Goal: Information Seeking & Learning: Learn about a topic

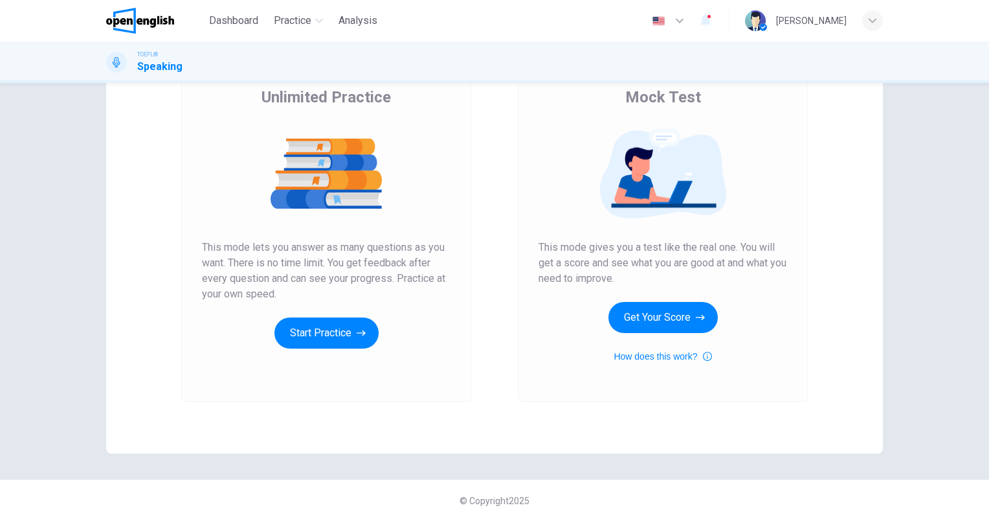
scroll to position [41, 0]
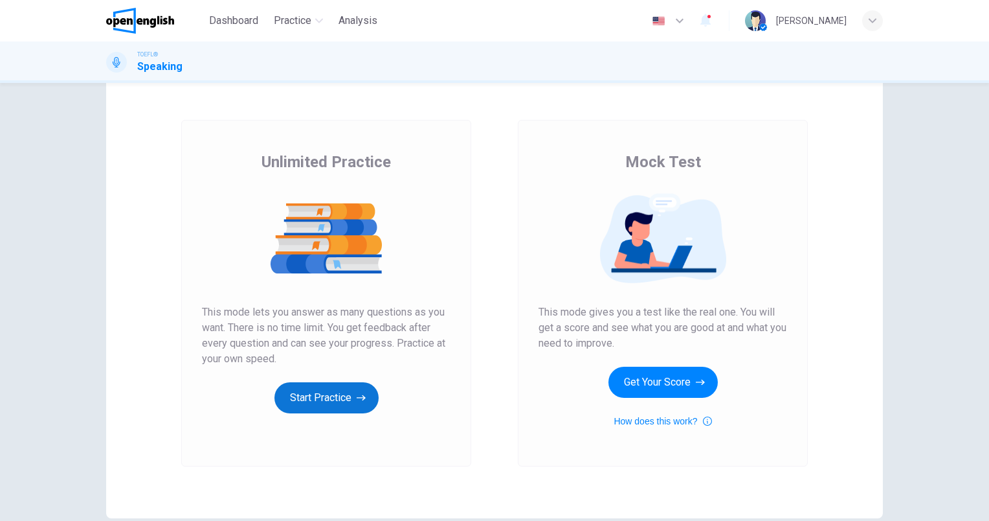
click at [317, 397] on button "Start Practice" at bounding box center [327, 397] width 104 height 31
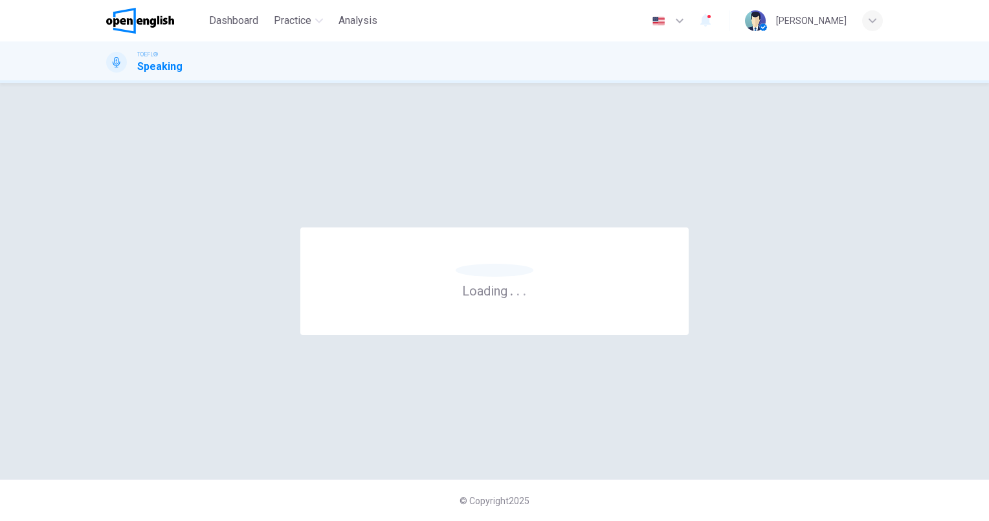
scroll to position [0, 0]
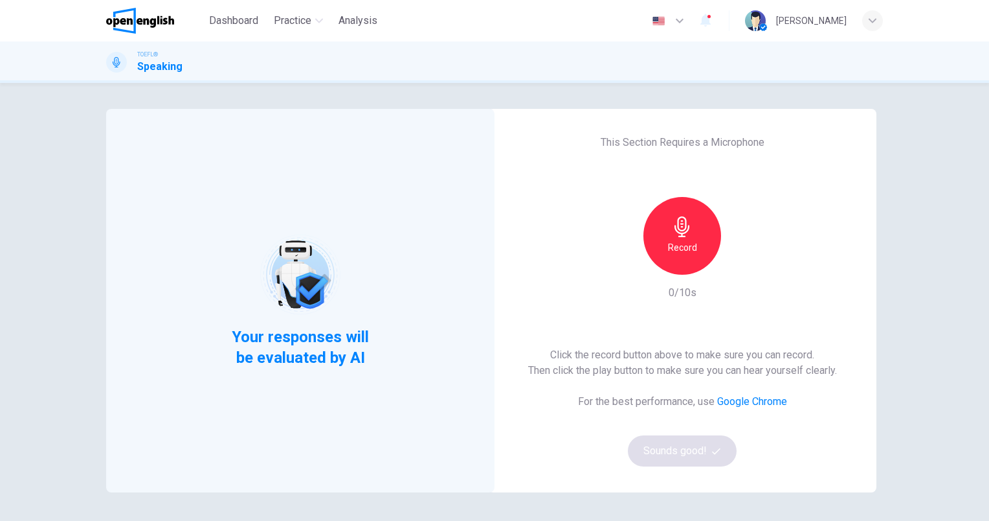
drag, startPoint x: 691, startPoint y: 219, endPoint x: 787, endPoint y: 287, distance: 117.5
click at [691, 219] on div "Record" at bounding box center [683, 236] width 78 height 78
click at [666, 215] on div "Stop" at bounding box center [683, 236] width 78 height 78
click at [664, 456] on button "Sounds good!" at bounding box center [682, 450] width 109 height 31
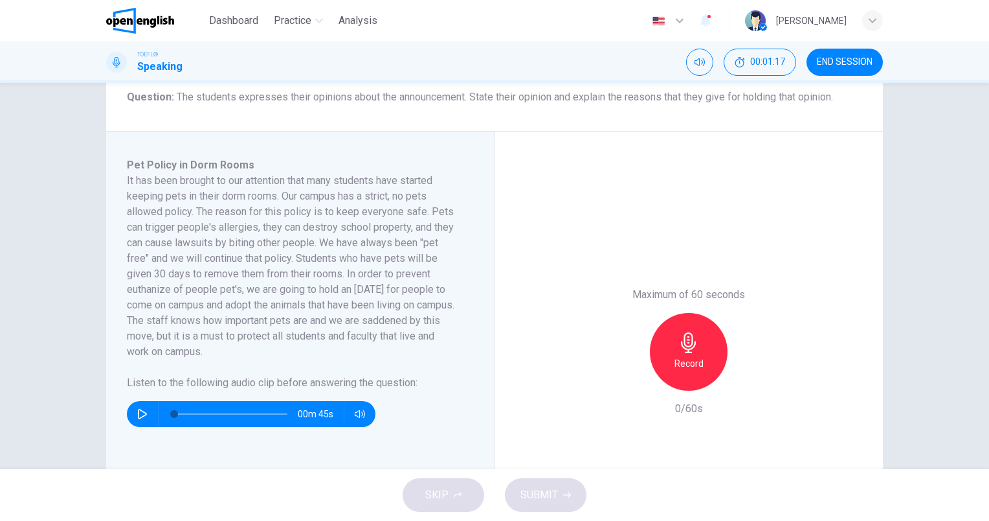
scroll to position [194, 0]
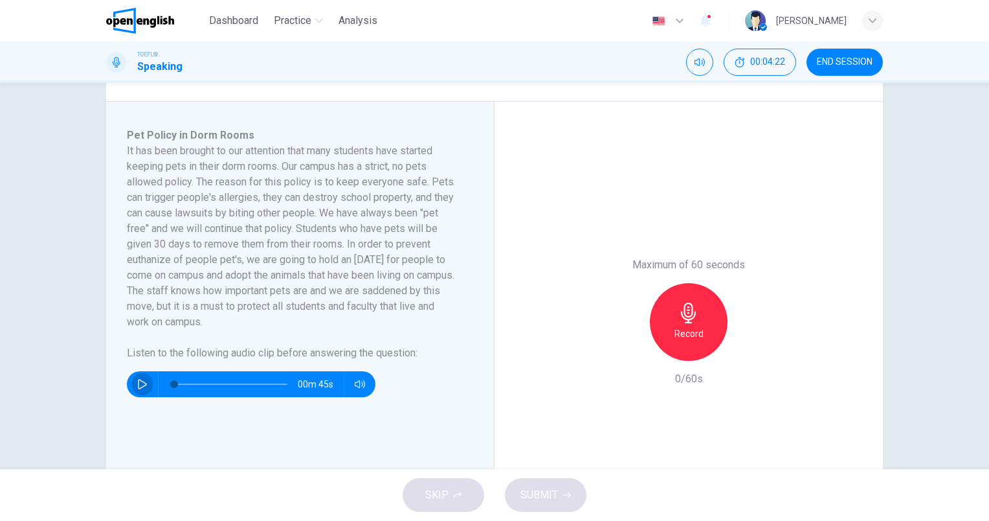
click at [143, 380] on icon "button" at bounding box center [142, 384] width 10 height 10
type input "*"
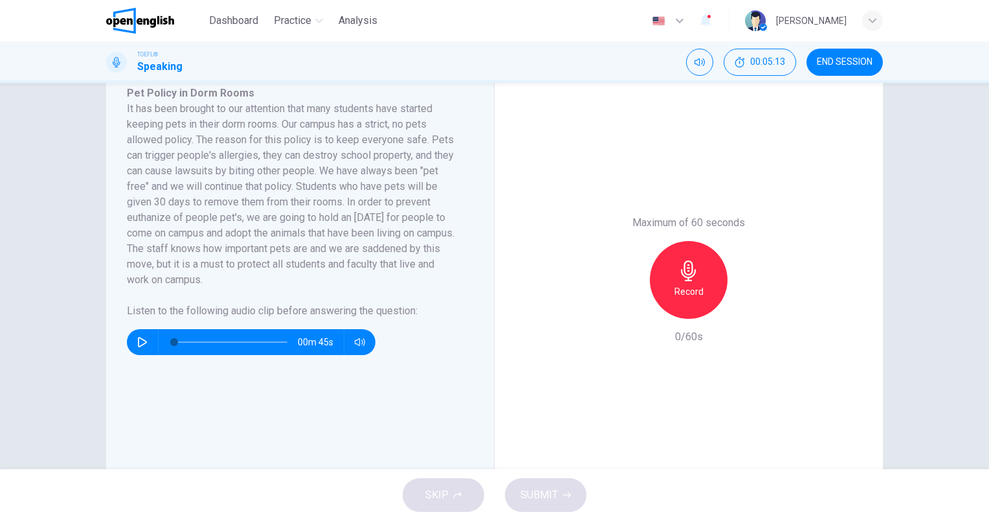
scroll to position [259, 0]
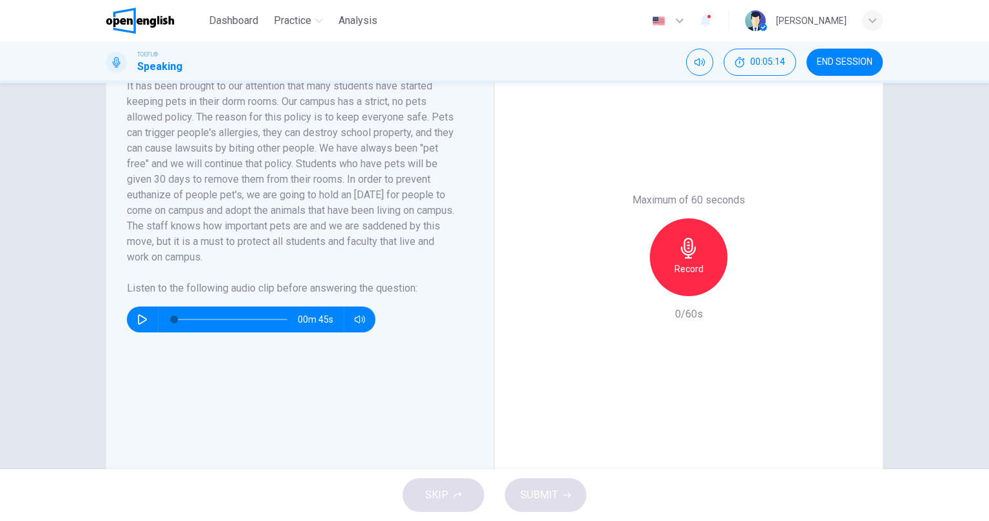
click at [684, 259] on div "Record" at bounding box center [689, 257] width 78 height 78
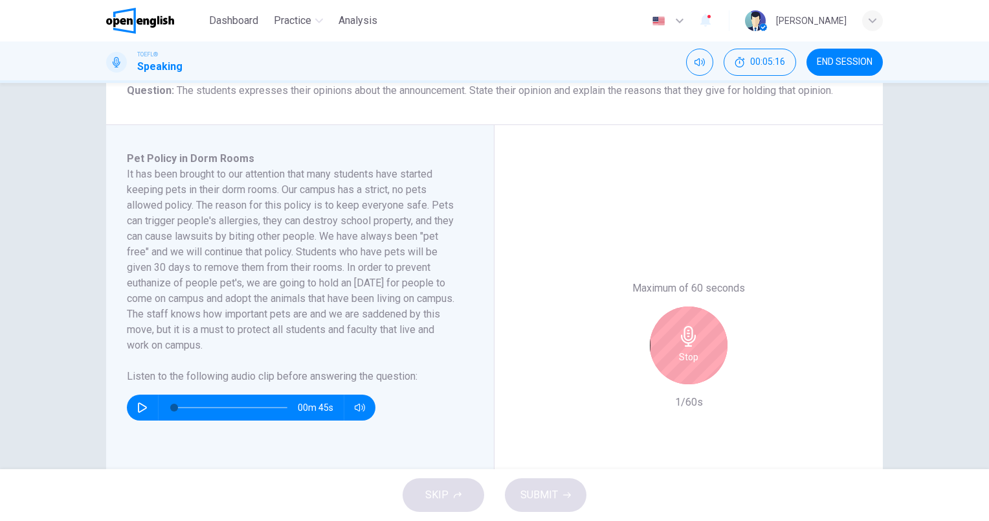
scroll to position [129, 0]
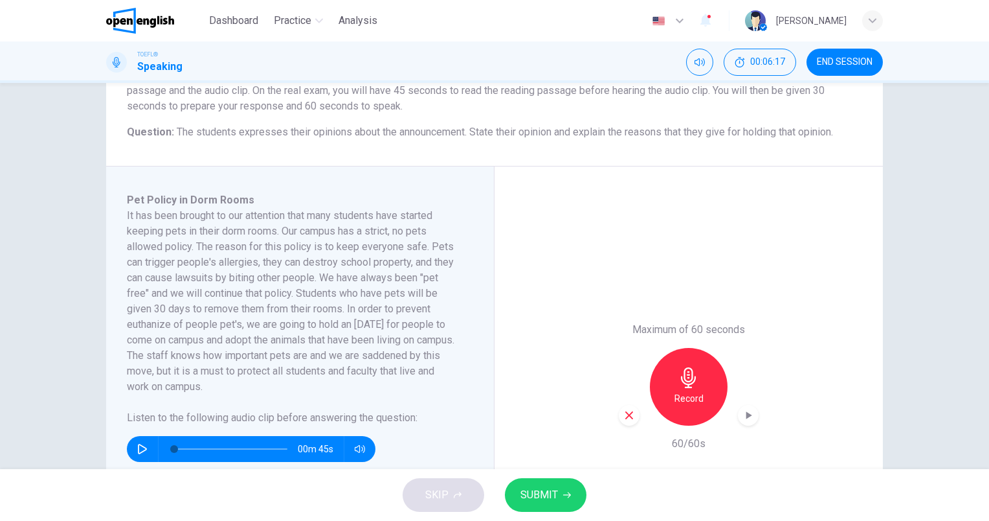
click at [536, 486] on span "SUBMIT" at bounding box center [540, 495] width 38 height 18
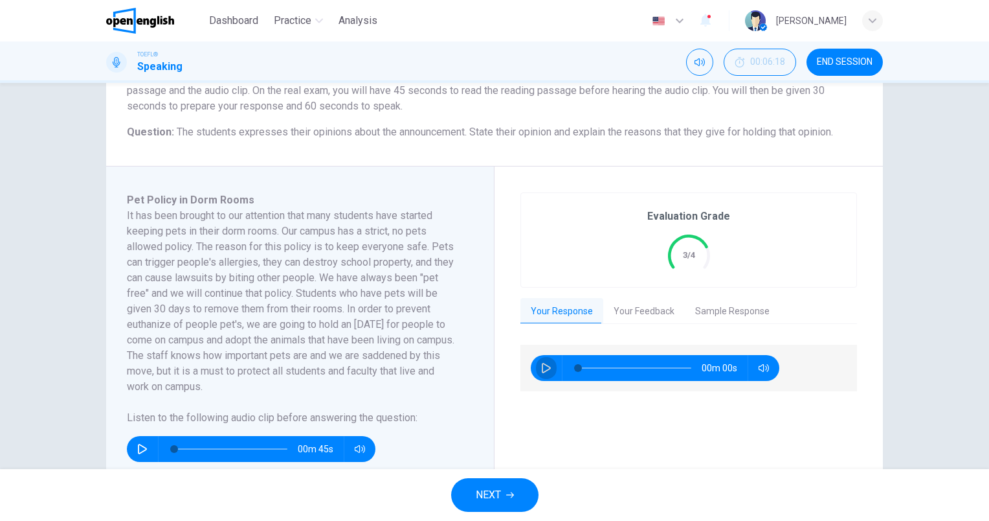
click at [544, 368] on icon "button" at bounding box center [546, 368] width 10 height 10
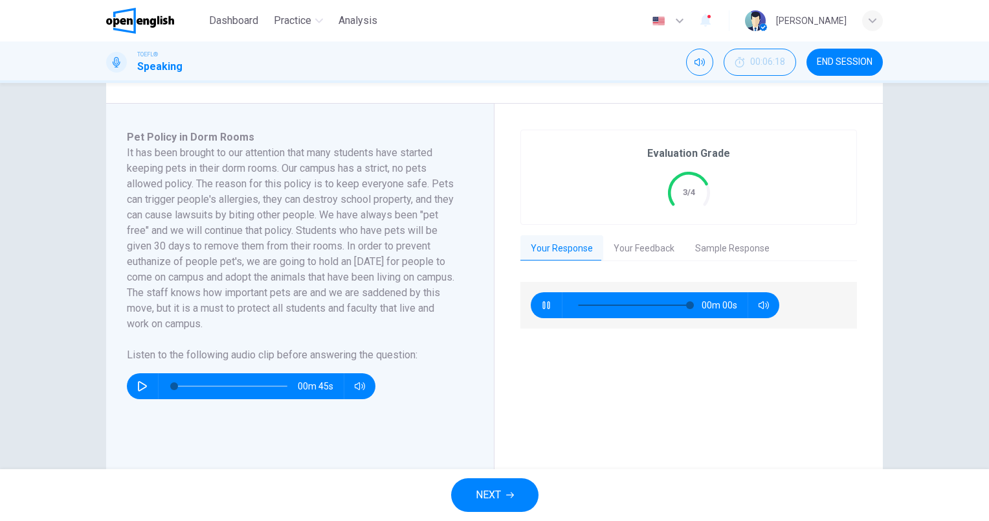
type input "*"
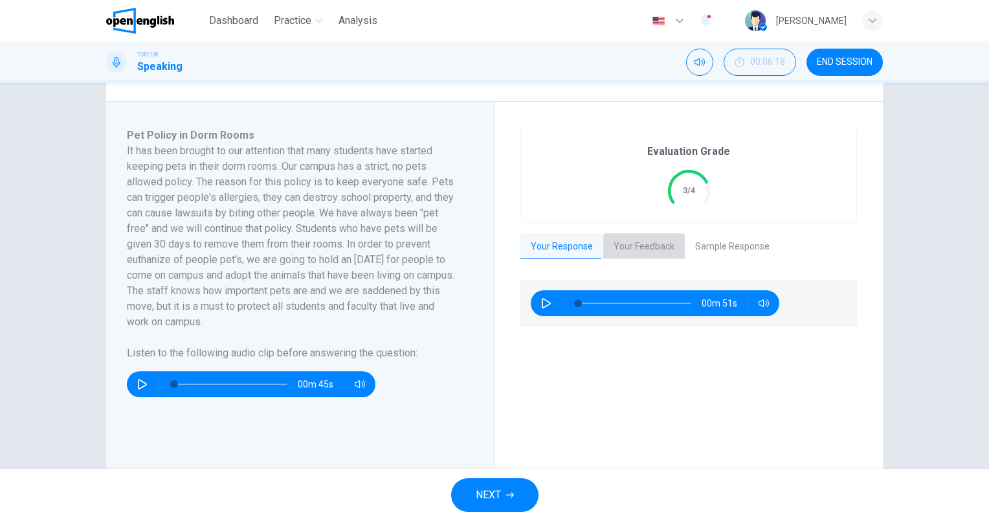
click at [627, 240] on button "Your Feedback" at bounding box center [644, 246] width 82 height 27
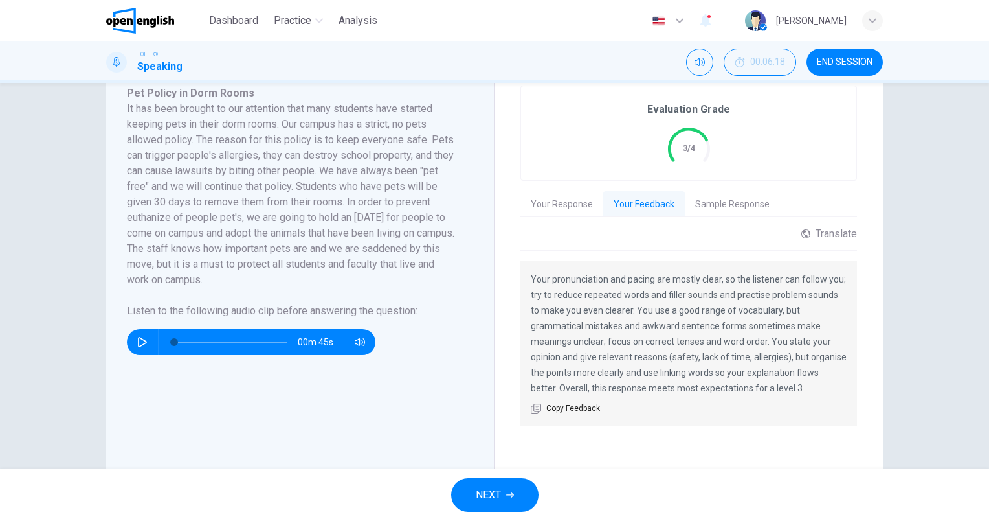
scroll to position [259, 0]
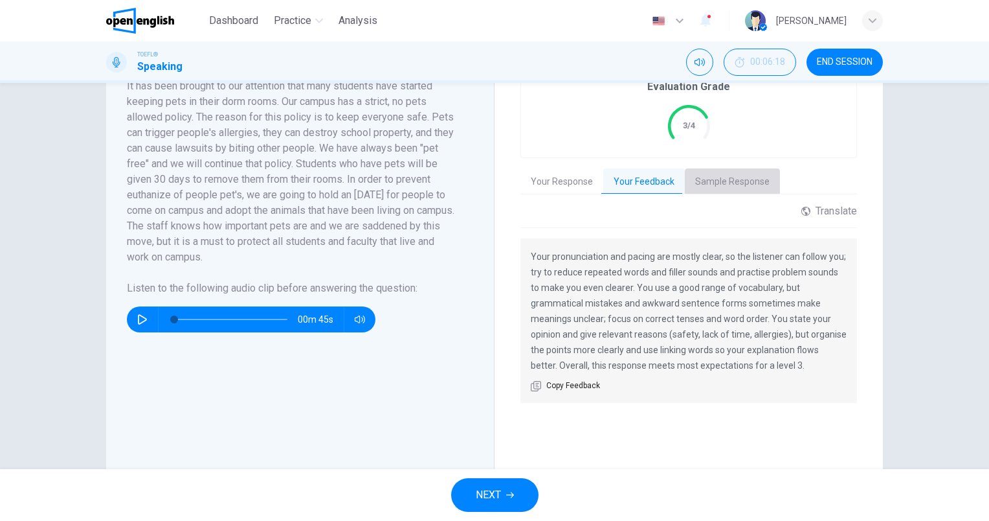
click at [743, 179] on button "Sample Response" at bounding box center [732, 181] width 95 height 27
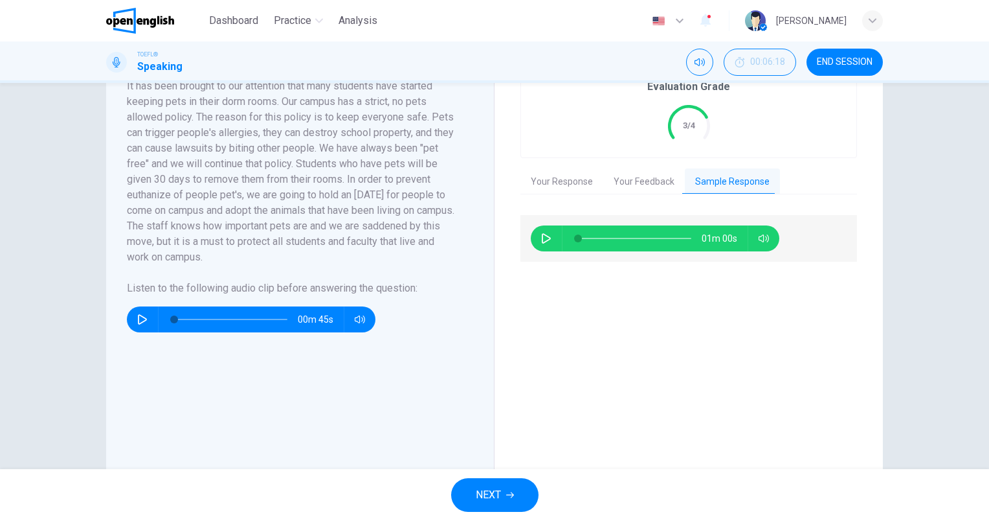
click at [551, 241] on button "button" at bounding box center [546, 238] width 21 height 26
type input "*"
click at [498, 495] on span "NEXT" at bounding box center [488, 495] width 25 height 18
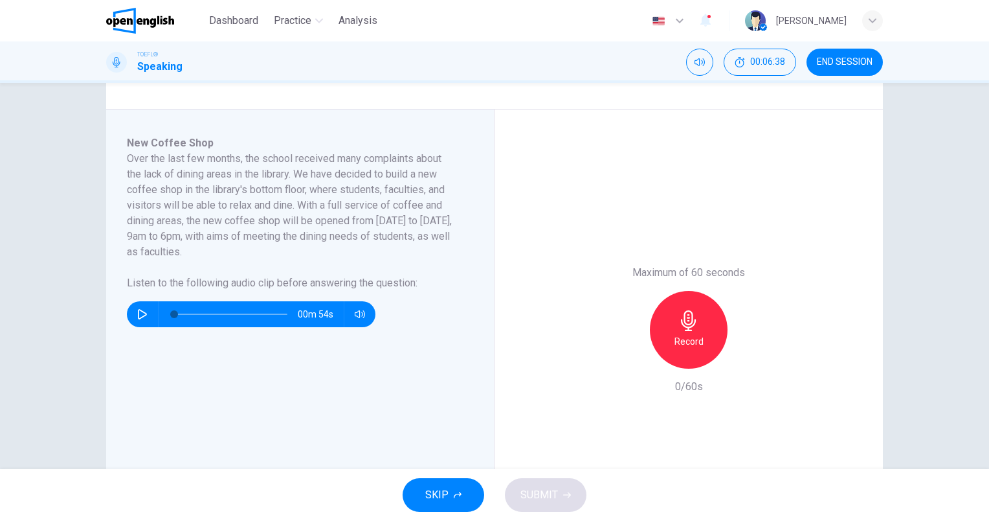
scroll to position [194, 0]
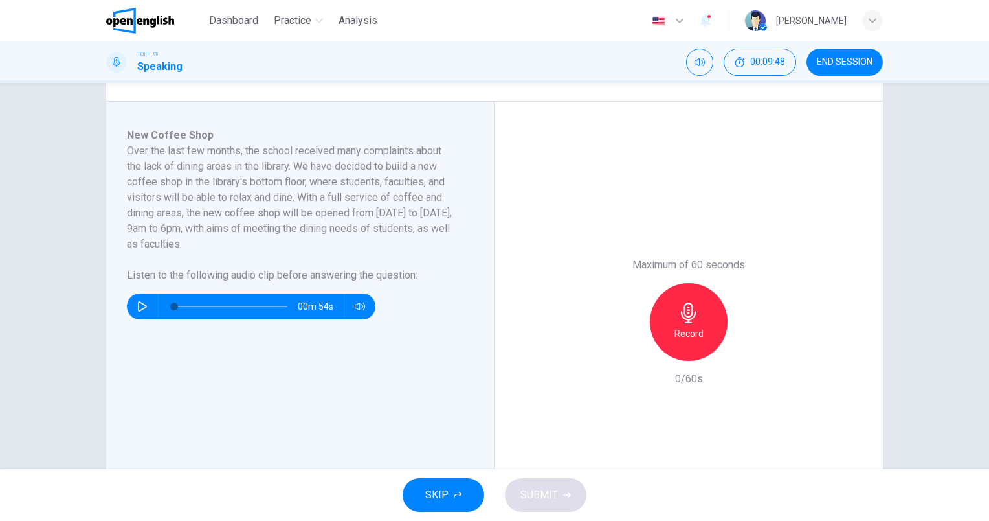
click at [145, 307] on button "button" at bounding box center [142, 306] width 21 height 26
type input "*"
click at [682, 298] on div "Record" at bounding box center [689, 322] width 78 height 78
click at [546, 486] on span "SUBMIT" at bounding box center [540, 495] width 38 height 18
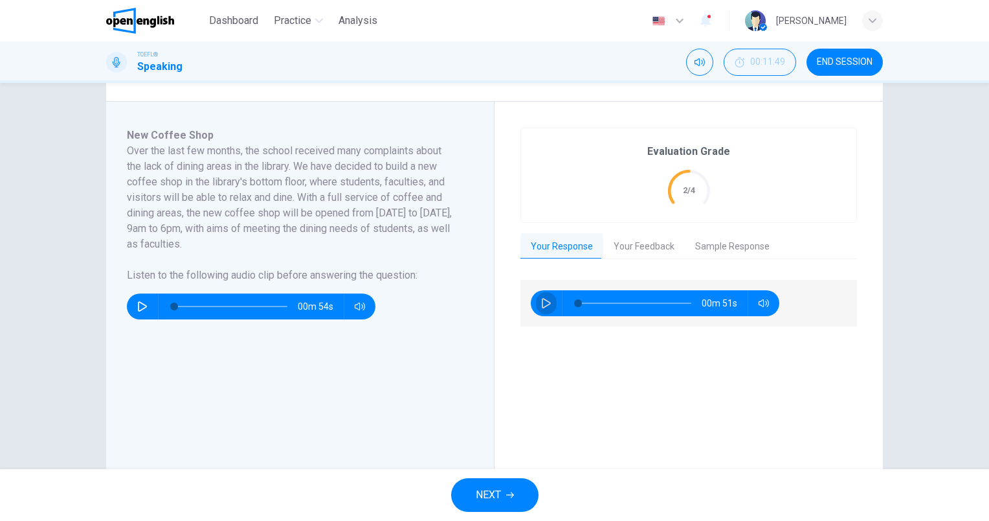
click at [546, 306] on icon "button" at bounding box center [546, 303] width 10 height 10
type input "*"
click at [642, 243] on button "Your Feedback" at bounding box center [644, 246] width 82 height 27
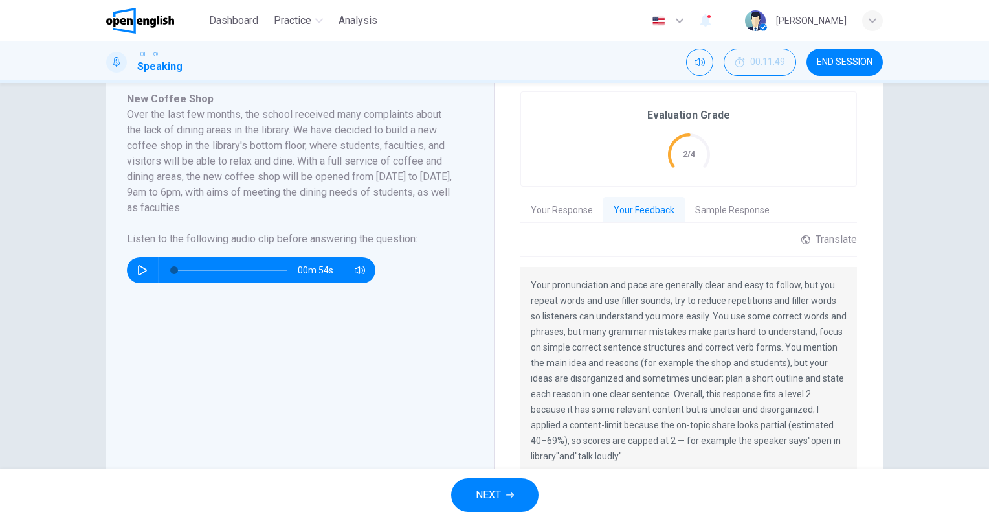
scroll to position [259, 0]
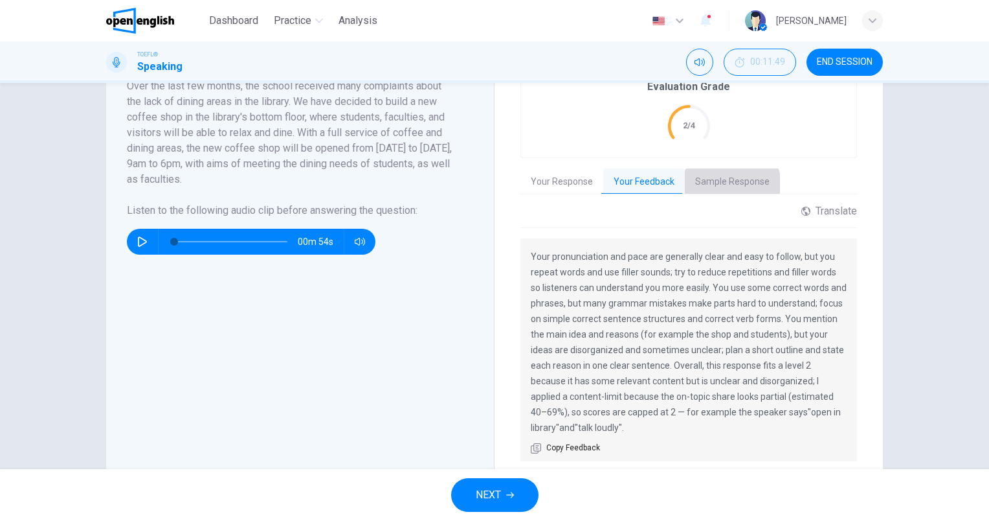
click at [712, 186] on button "Sample Response" at bounding box center [732, 181] width 95 height 27
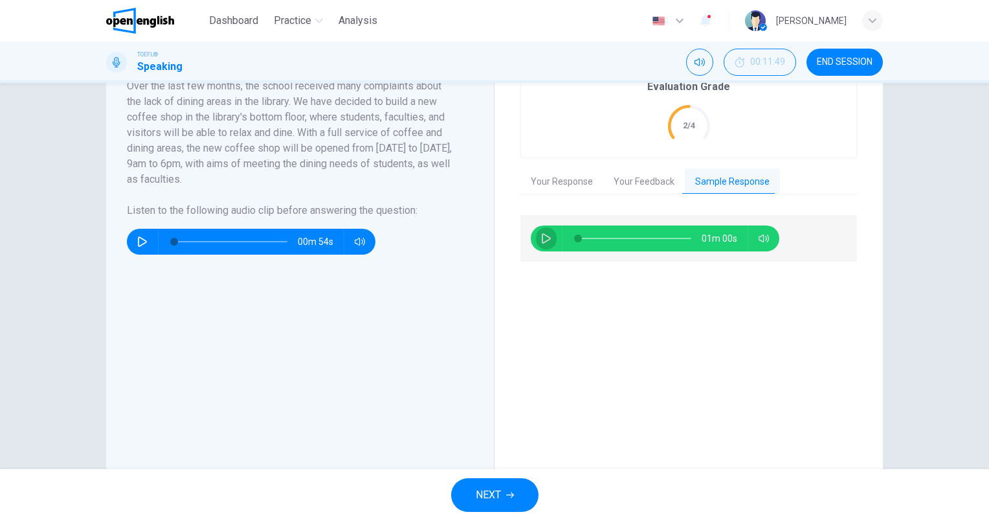
click at [544, 236] on icon "button" at bounding box center [546, 238] width 9 height 10
type input "*"
click at [493, 486] on span "NEXT" at bounding box center [488, 495] width 25 height 18
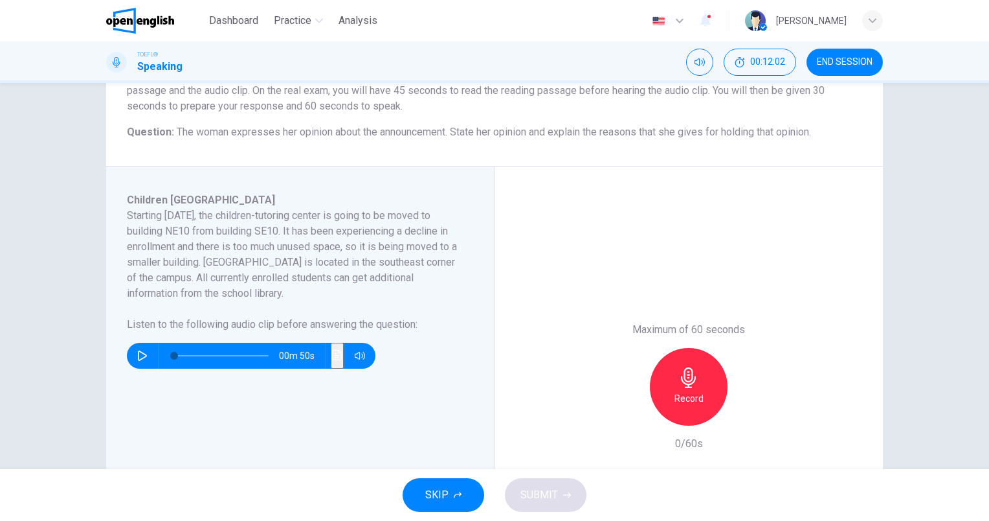
scroll to position [194, 0]
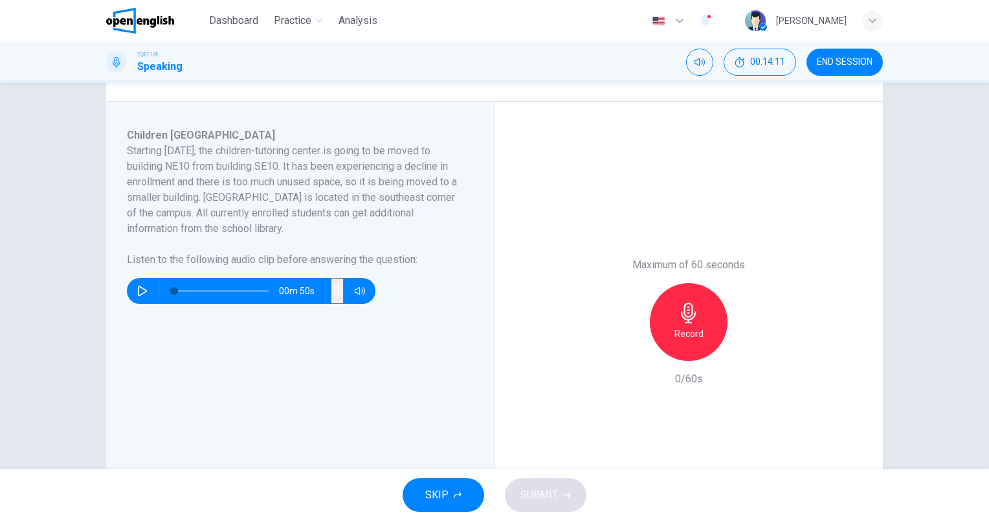
click at [137, 293] on icon "button" at bounding box center [142, 291] width 10 height 10
click at [139, 297] on button "button" at bounding box center [142, 291] width 21 height 26
type input "*"
click at [689, 338] on h6 "Record" at bounding box center [689, 334] width 29 height 16
click at [534, 498] on span "SUBMIT" at bounding box center [540, 495] width 38 height 18
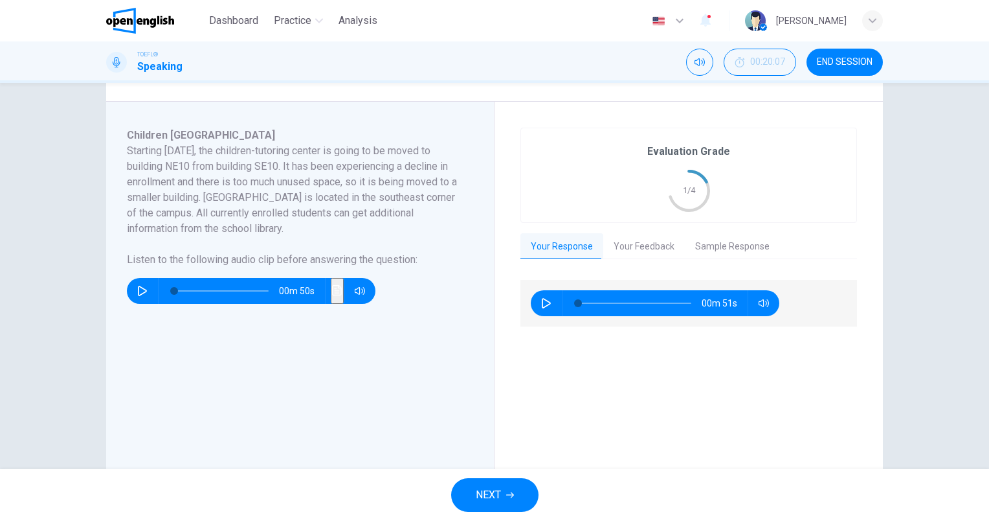
click at [637, 241] on button "Your Feedback" at bounding box center [644, 246] width 82 height 27
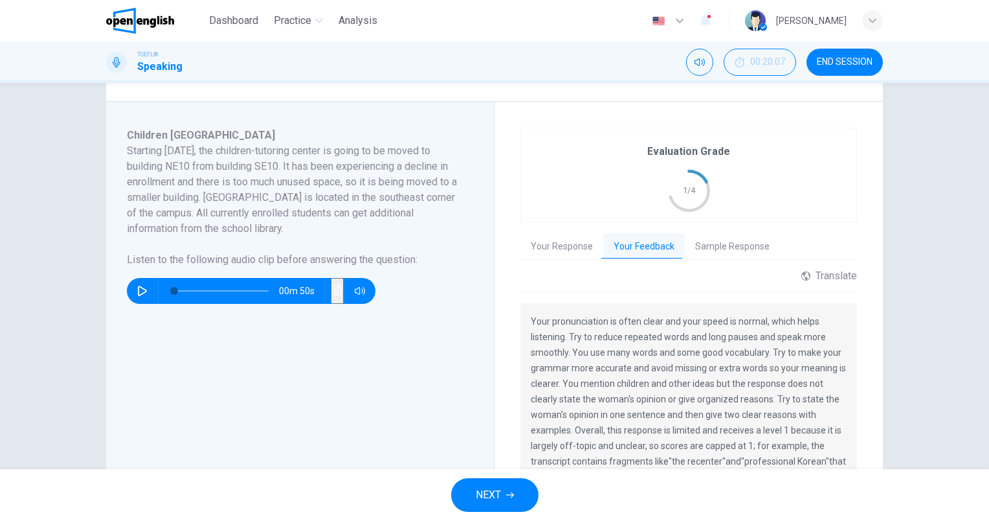
scroll to position [259, 0]
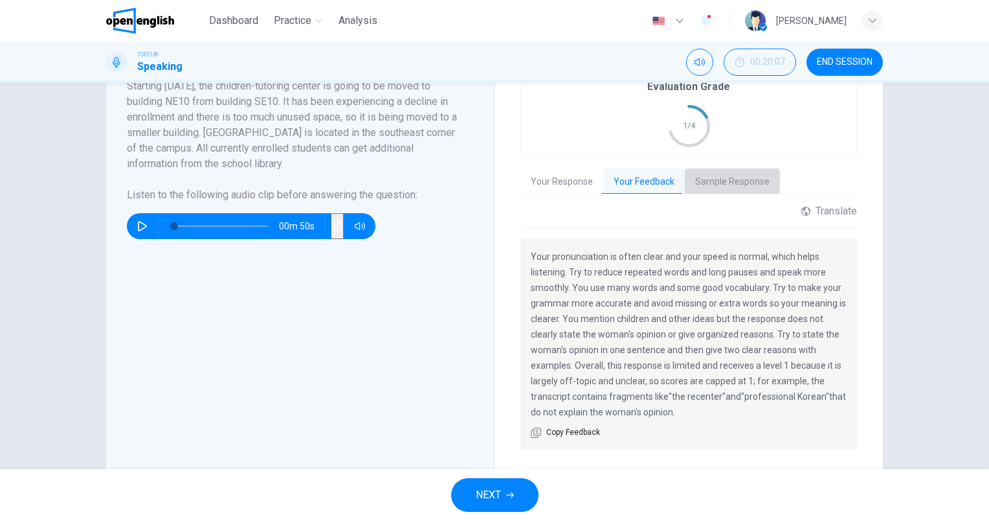
click at [718, 181] on button "Sample Response" at bounding box center [732, 181] width 95 height 27
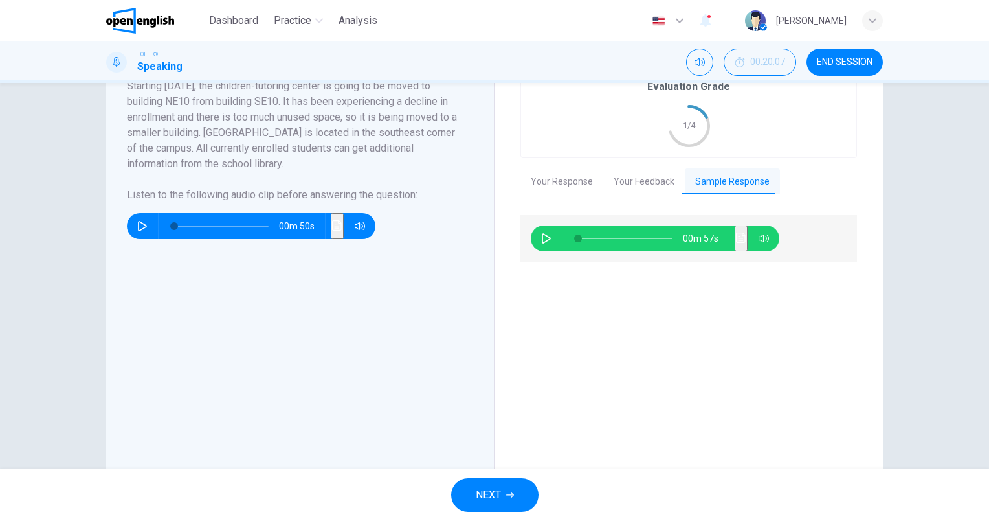
click at [541, 238] on icon "button" at bounding box center [546, 238] width 10 height 10
type input "*"
click at [466, 497] on button "NEXT" at bounding box center [494, 495] width 87 height 34
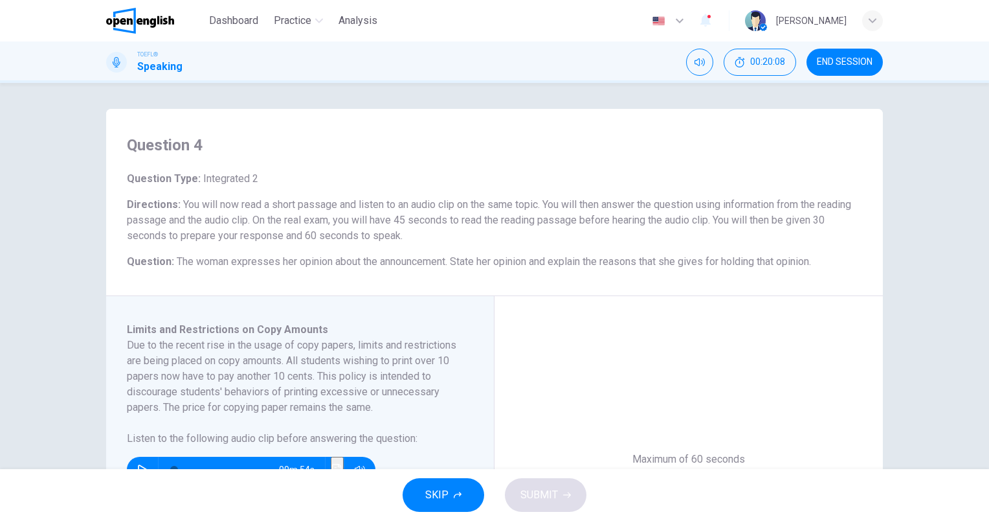
scroll to position [65, 0]
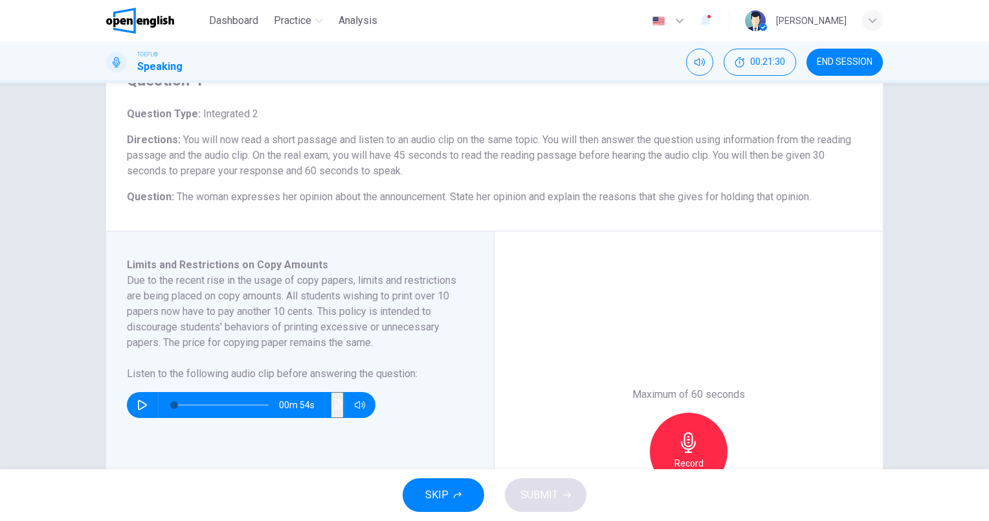
click at [143, 404] on icon "button" at bounding box center [142, 404] width 9 height 10
click at [137, 401] on icon "button" at bounding box center [142, 404] width 10 height 10
type input "*"
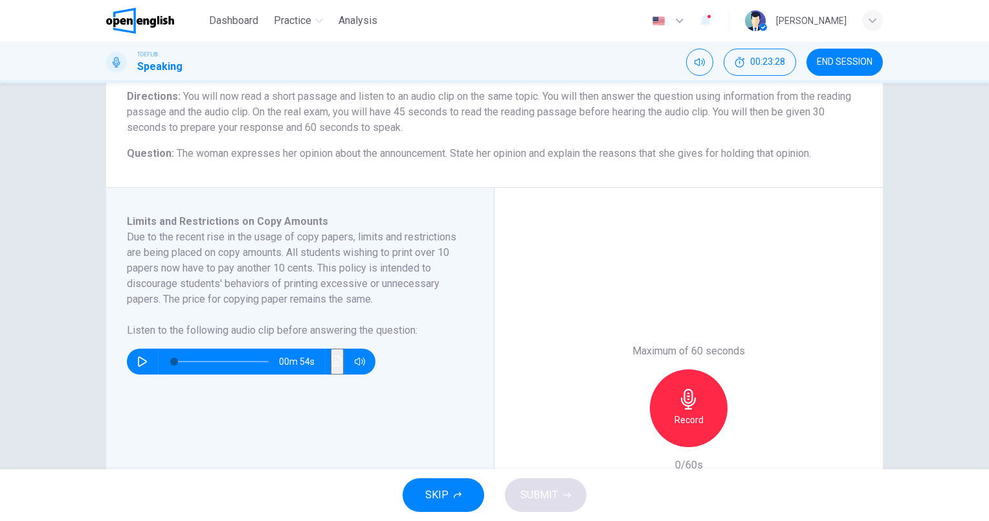
scroll to position [129, 0]
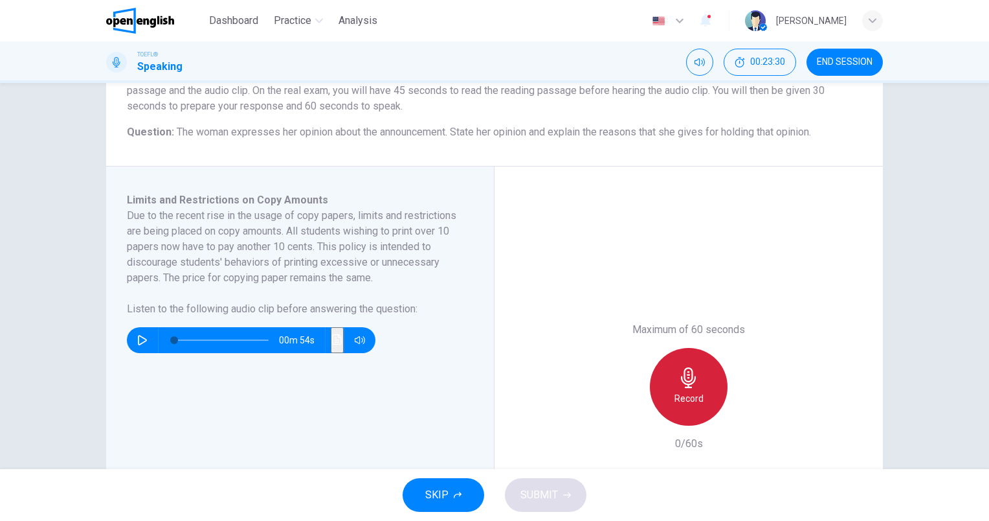
click at [679, 383] on icon "button" at bounding box center [688, 377] width 21 height 21
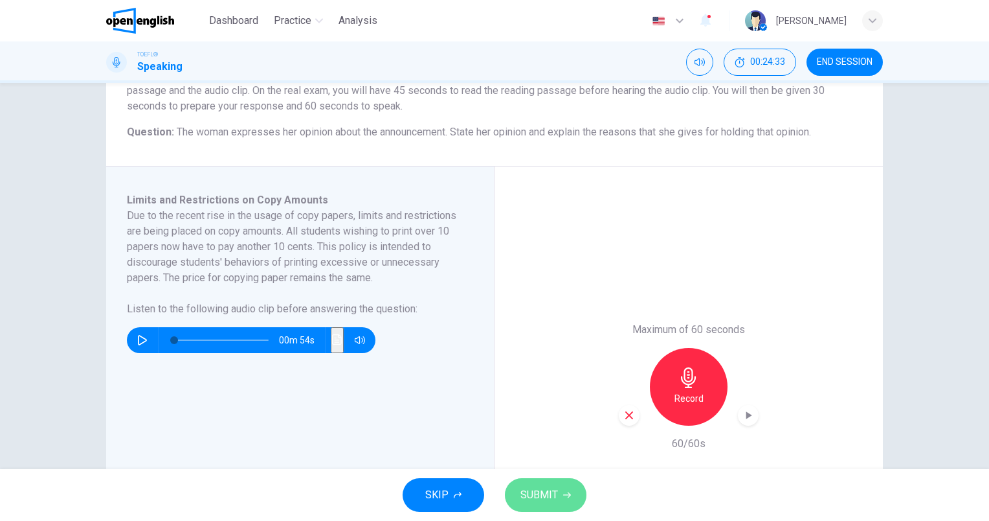
click at [535, 492] on span "SUBMIT" at bounding box center [540, 495] width 38 height 18
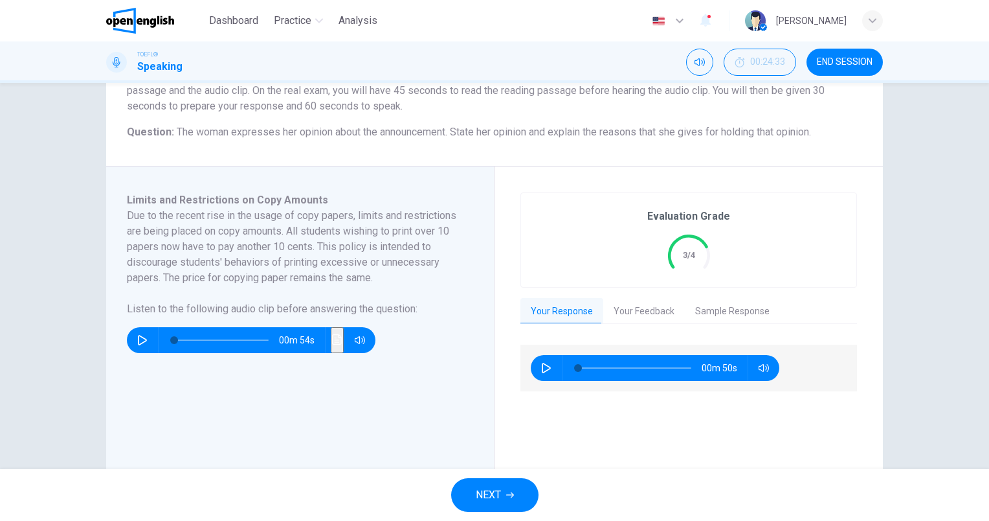
click at [634, 319] on button "Your Feedback" at bounding box center [644, 311] width 82 height 27
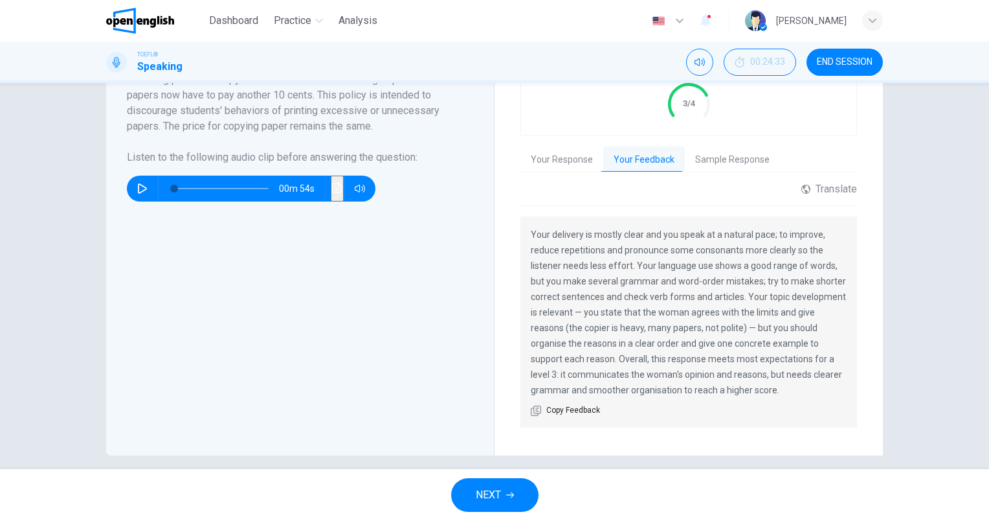
scroll to position [293, 0]
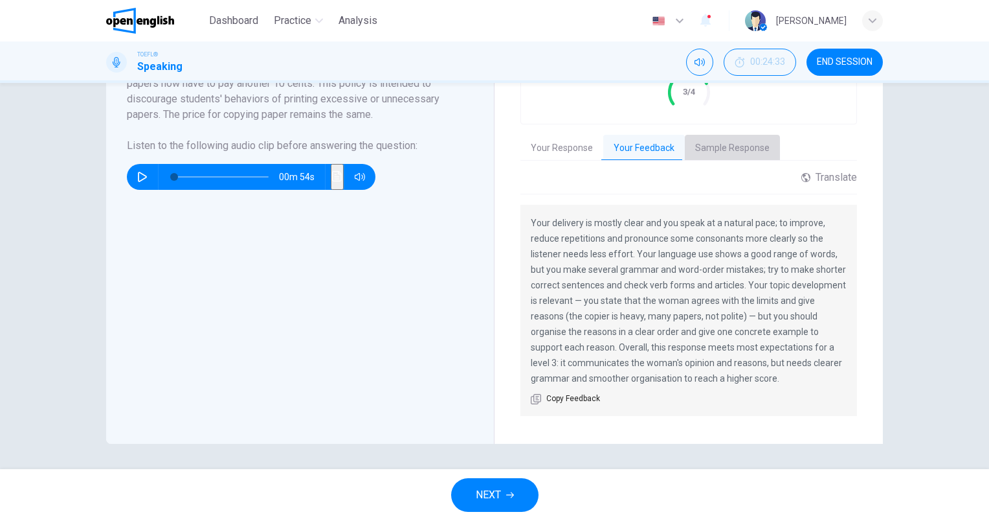
click at [730, 155] on button "Sample Response" at bounding box center [732, 148] width 95 height 27
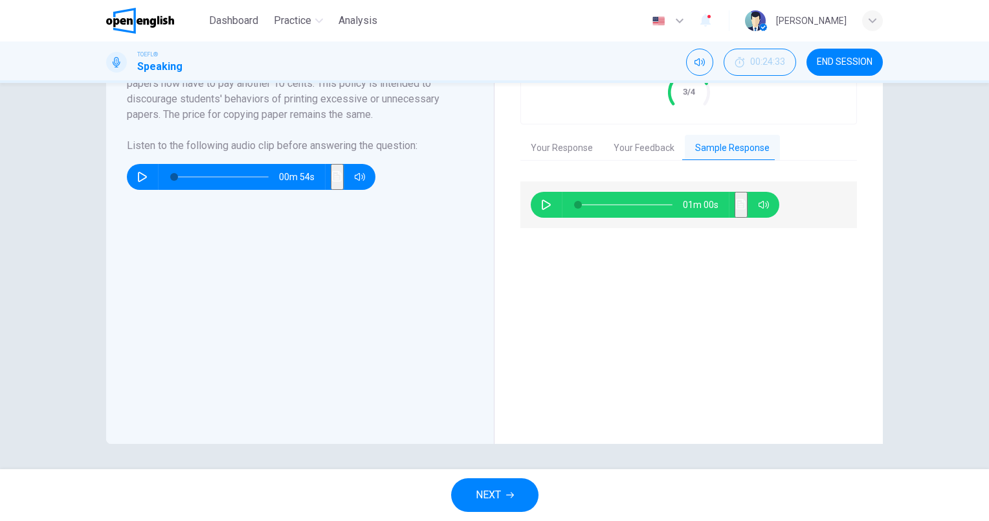
click at [541, 205] on icon "button" at bounding box center [546, 204] width 10 height 10
type input "*"
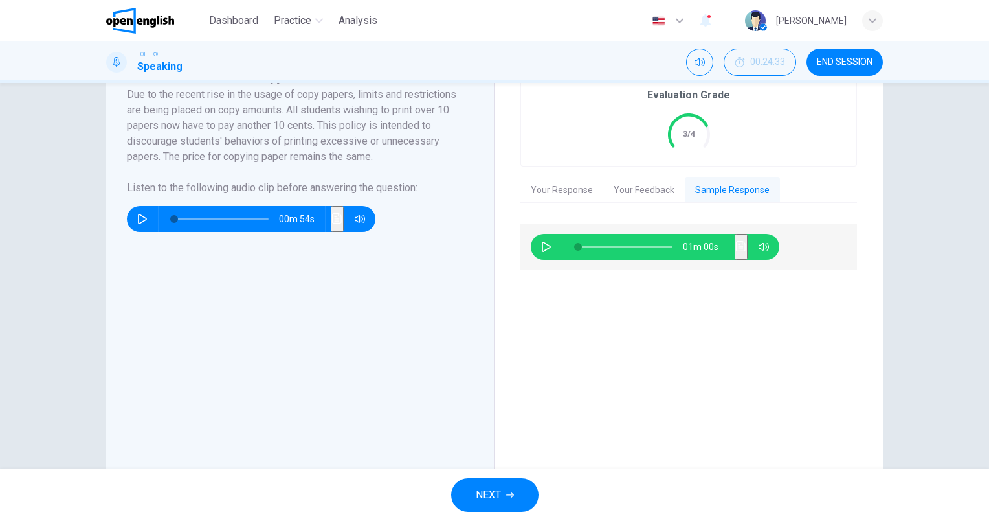
scroll to position [228, 0]
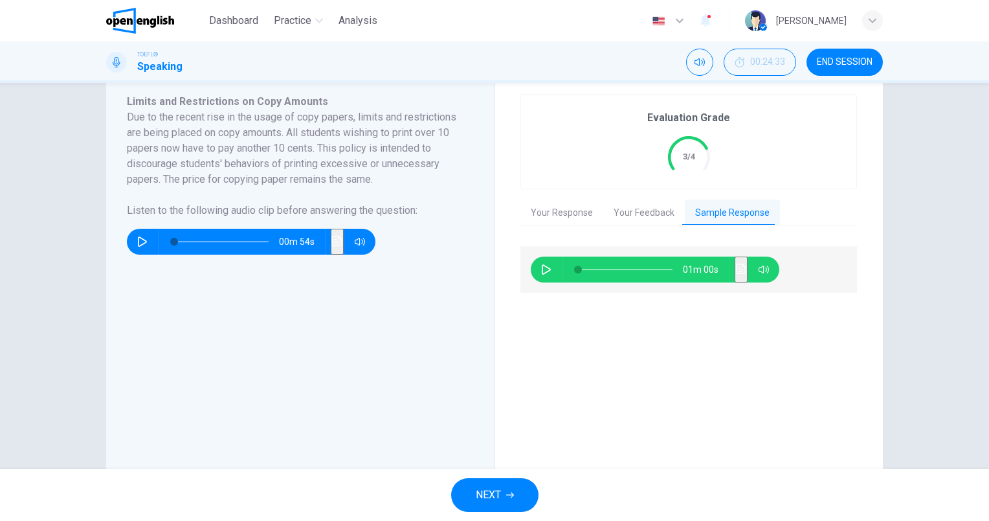
click at [484, 498] on span "NEXT" at bounding box center [488, 495] width 25 height 18
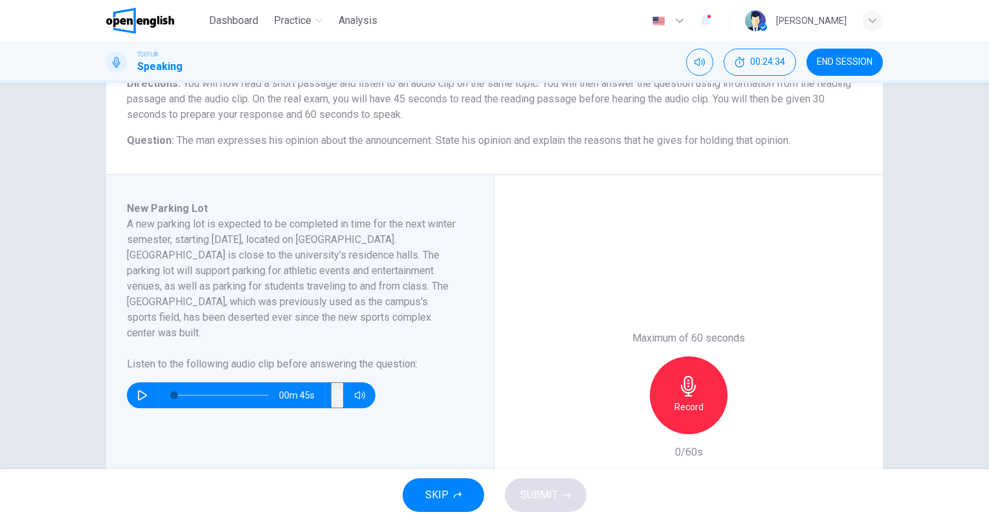
scroll to position [129, 0]
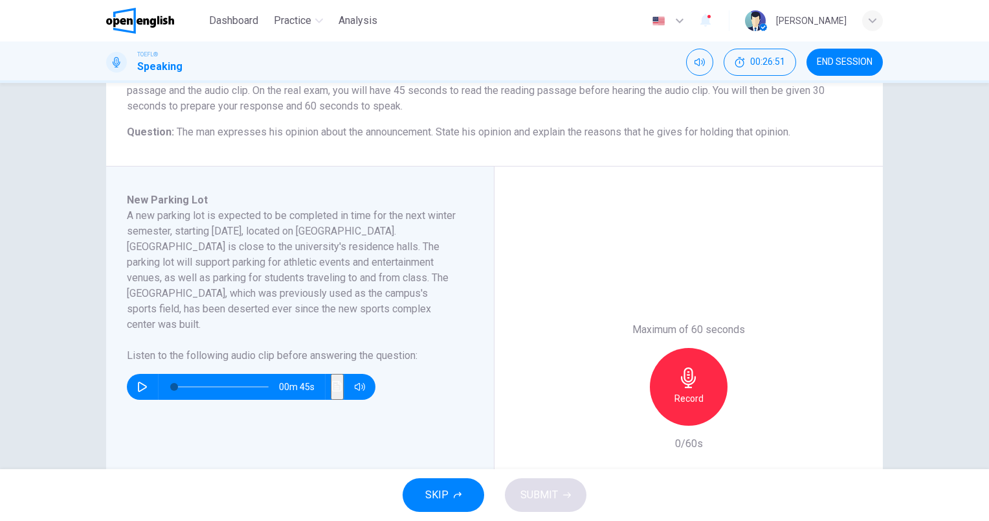
click at [142, 381] on icon "button" at bounding box center [142, 386] width 10 height 10
click at [133, 374] on button "button" at bounding box center [142, 387] width 21 height 26
type input "*"
click at [697, 387] on div "Record" at bounding box center [689, 387] width 78 height 78
click at [536, 495] on span "SUBMIT" at bounding box center [540, 495] width 38 height 18
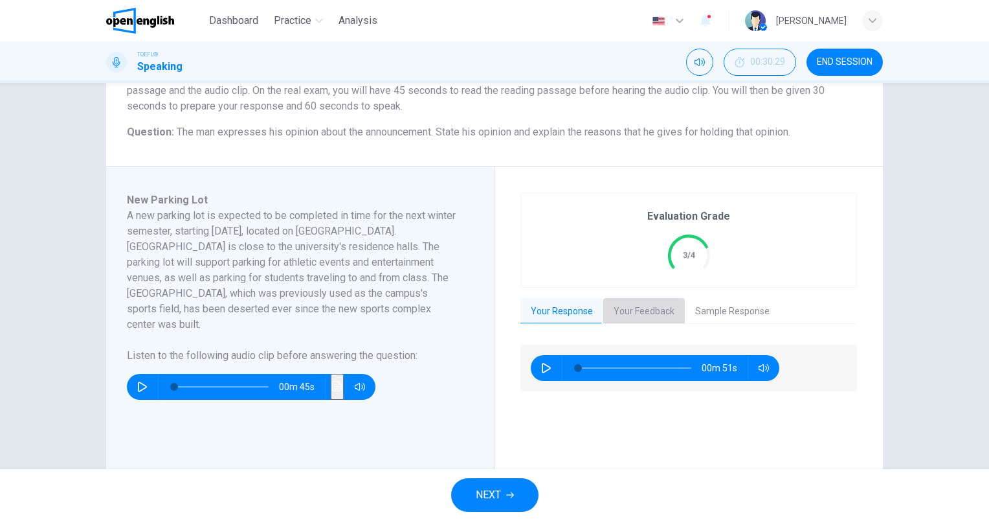
click at [647, 309] on button "Your Feedback" at bounding box center [644, 311] width 82 height 27
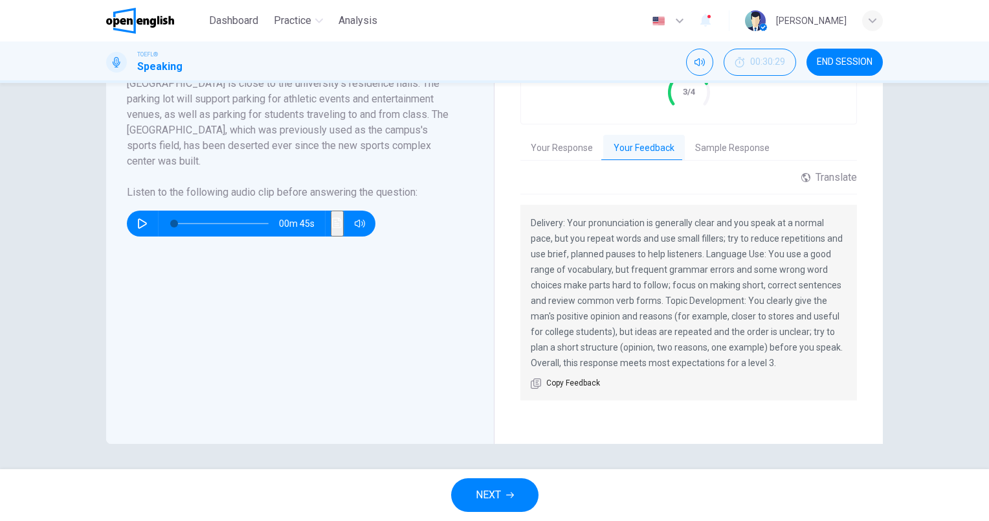
scroll to position [228, 0]
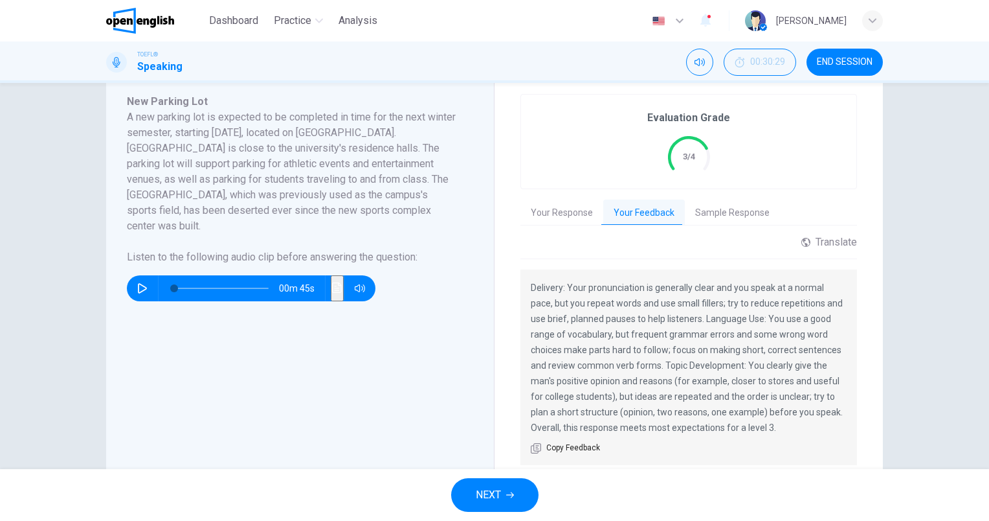
click at [732, 210] on button "Sample Response" at bounding box center [732, 212] width 95 height 27
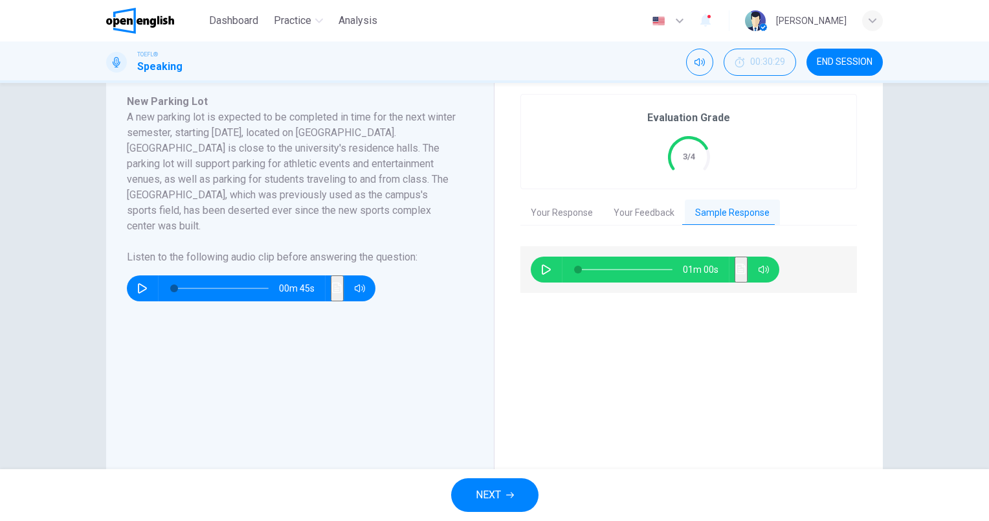
click at [543, 267] on icon "button" at bounding box center [546, 269] width 10 height 10
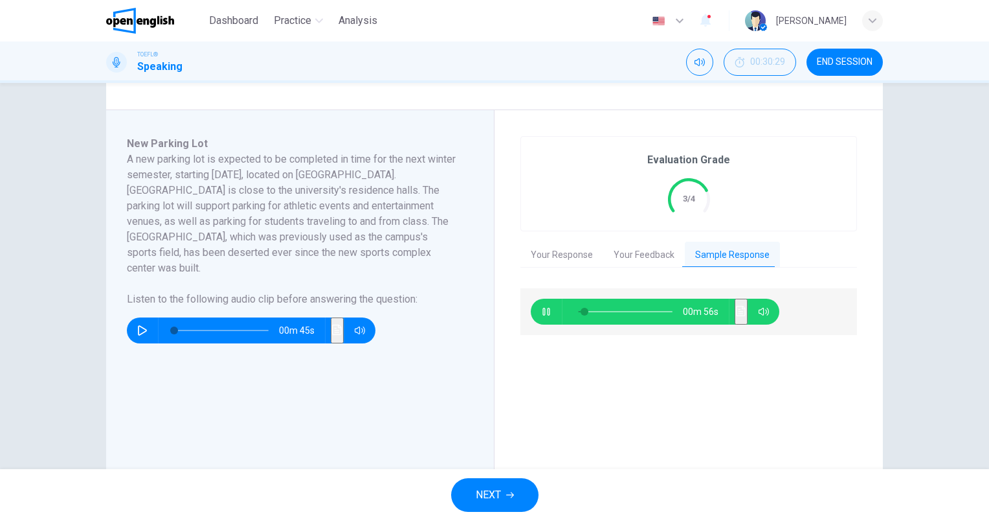
scroll to position [194, 0]
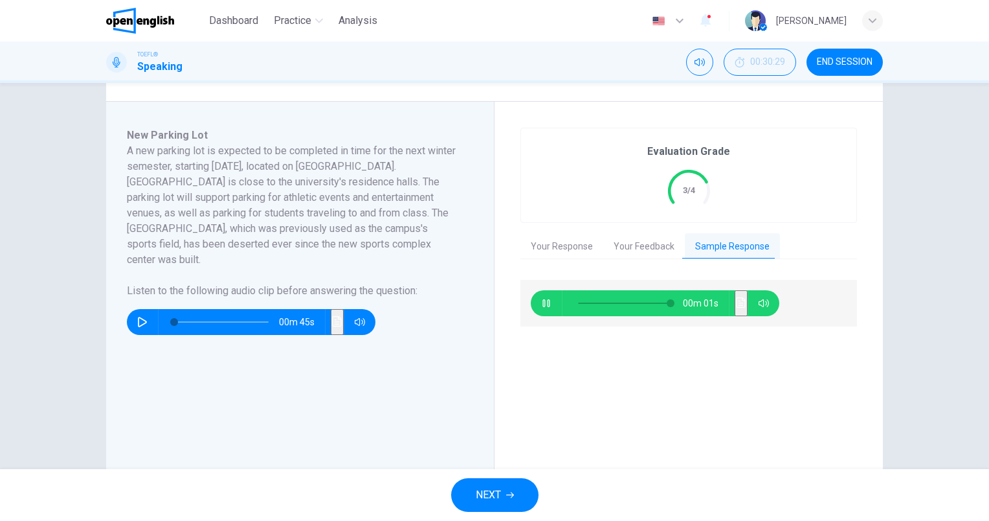
type input "*"
click at [513, 495] on icon "button" at bounding box center [510, 495] width 8 height 6
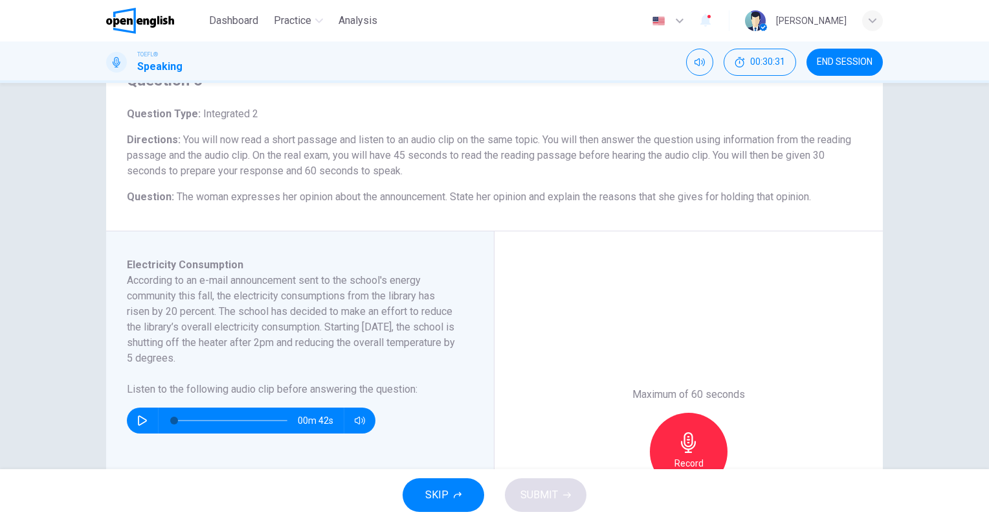
scroll to position [129, 0]
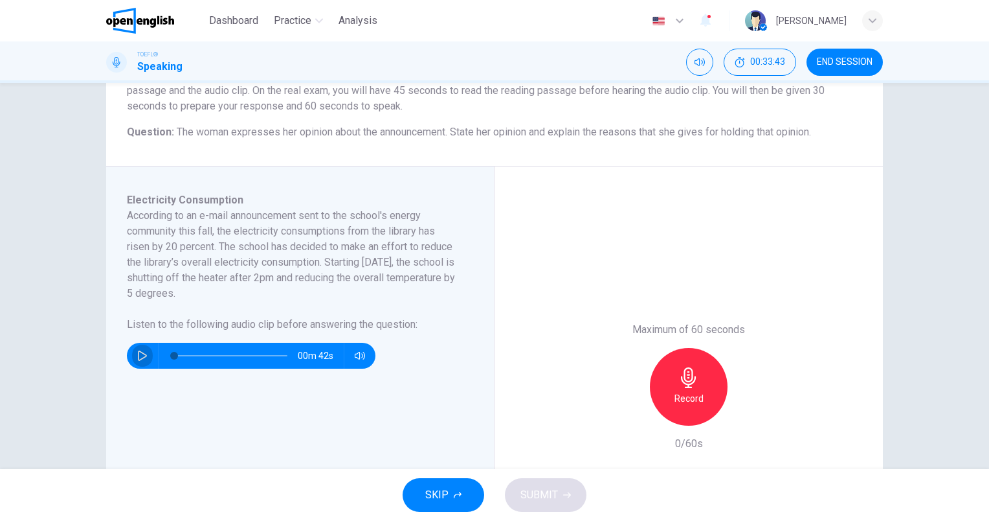
click at [137, 355] on icon "button" at bounding box center [142, 355] width 10 height 10
type input "*"
click at [673, 369] on div "Record" at bounding box center [689, 387] width 78 height 78
click at [541, 502] on span "SUBMIT" at bounding box center [540, 495] width 38 height 18
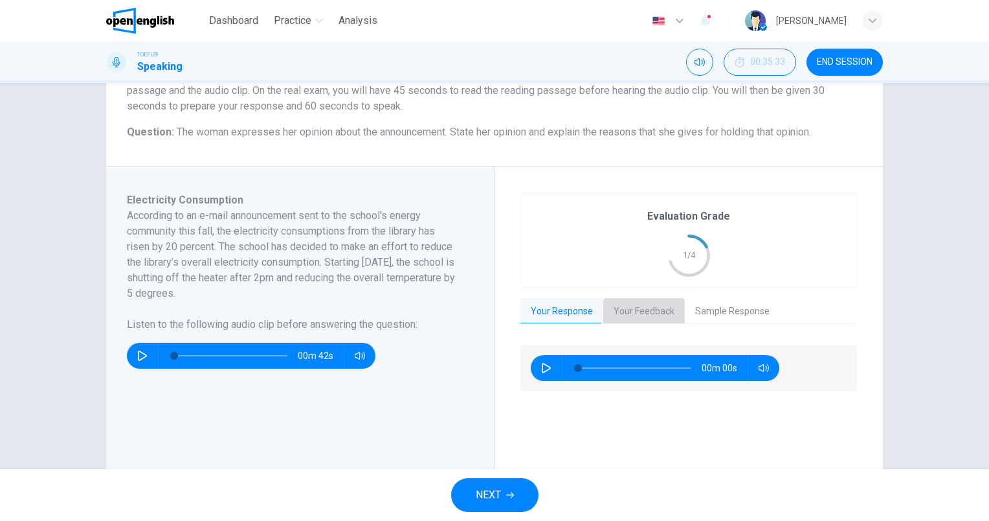
click at [625, 312] on button "Your Feedback" at bounding box center [644, 311] width 82 height 27
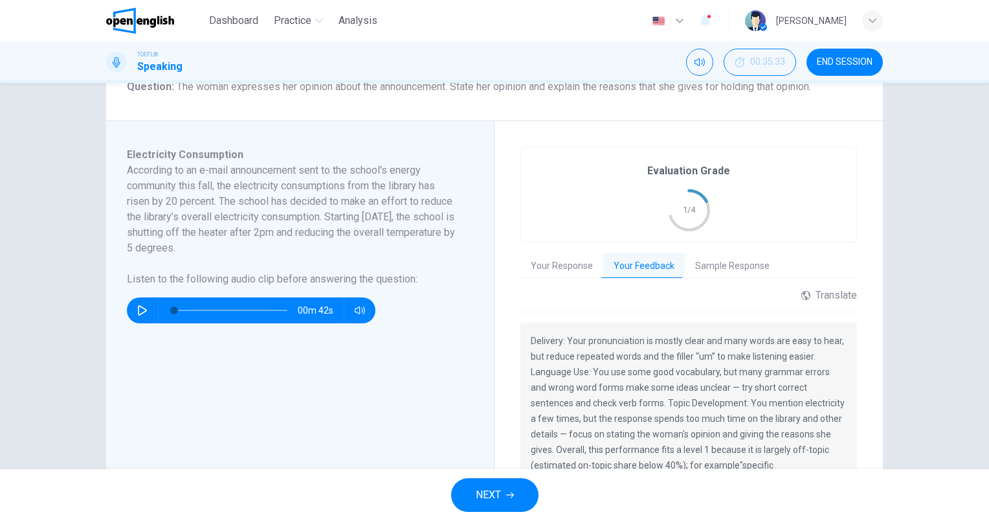
scroll to position [259, 0]
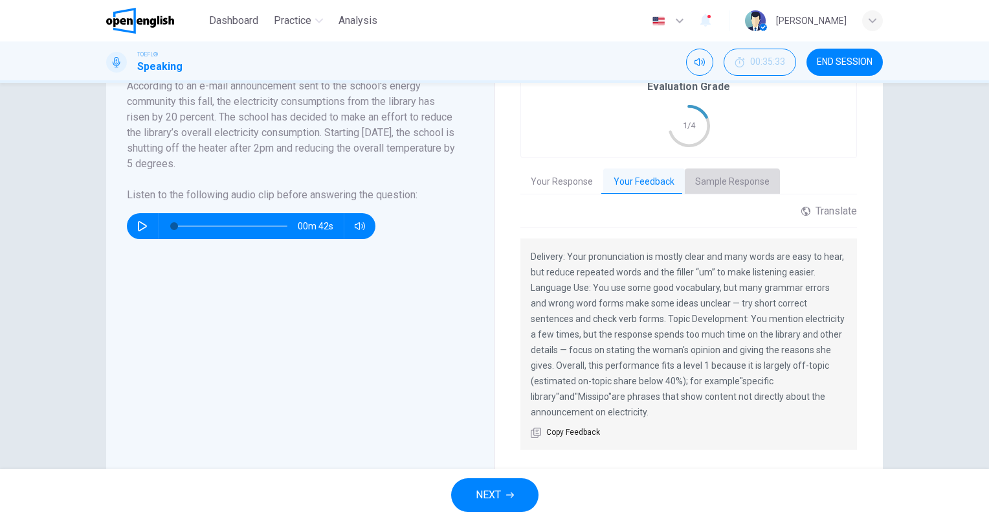
click at [726, 186] on button "Sample Response" at bounding box center [732, 181] width 95 height 27
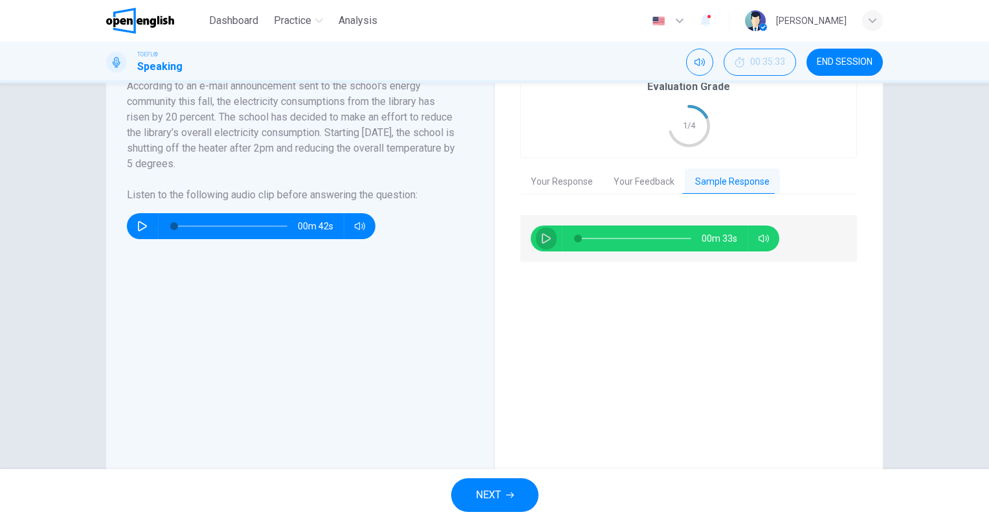
click at [536, 239] on button "button" at bounding box center [546, 238] width 21 height 26
type input "*"
click at [836, 62] on span "END SESSION" at bounding box center [845, 62] width 56 height 10
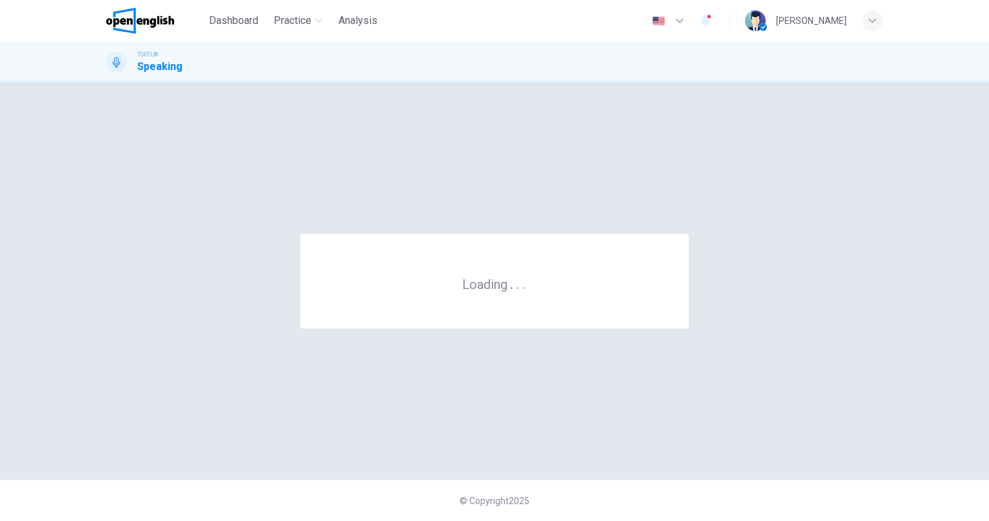
scroll to position [0, 0]
